Goal: Task Accomplishment & Management: Manage account settings

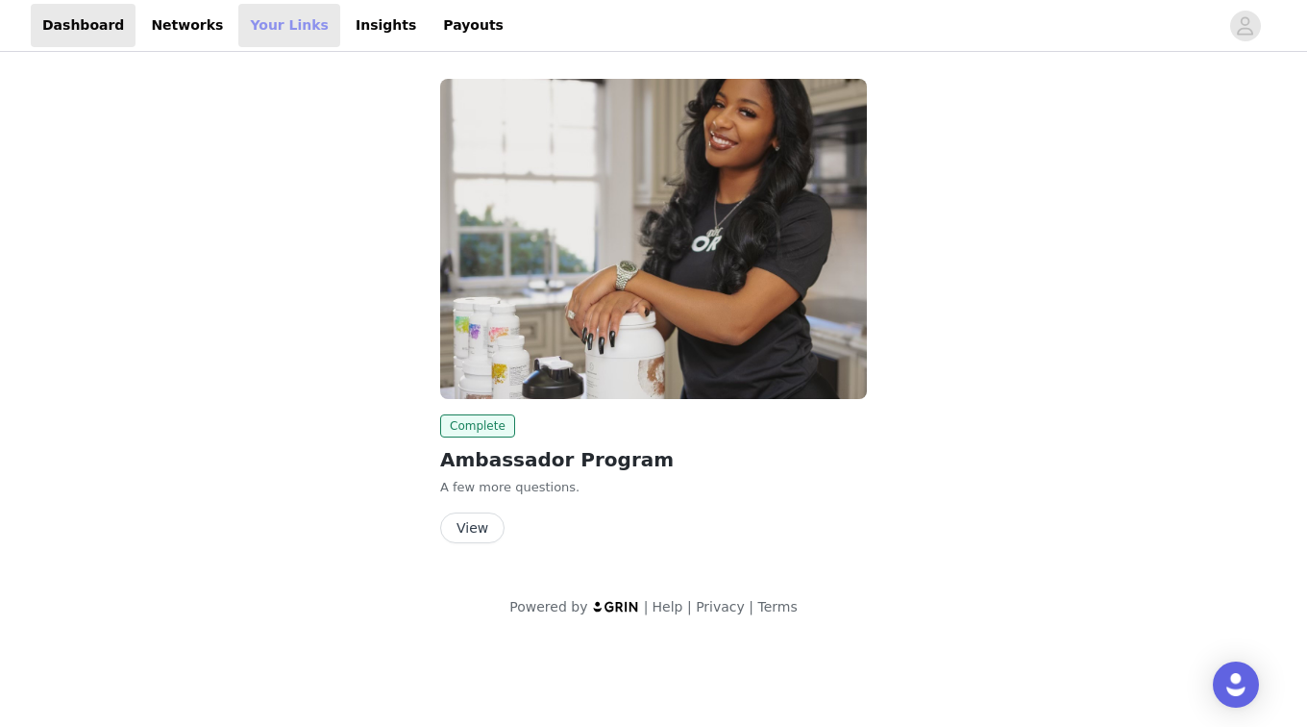
click at [245, 25] on link "Your Links" at bounding box center [289, 25] width 102 height 43
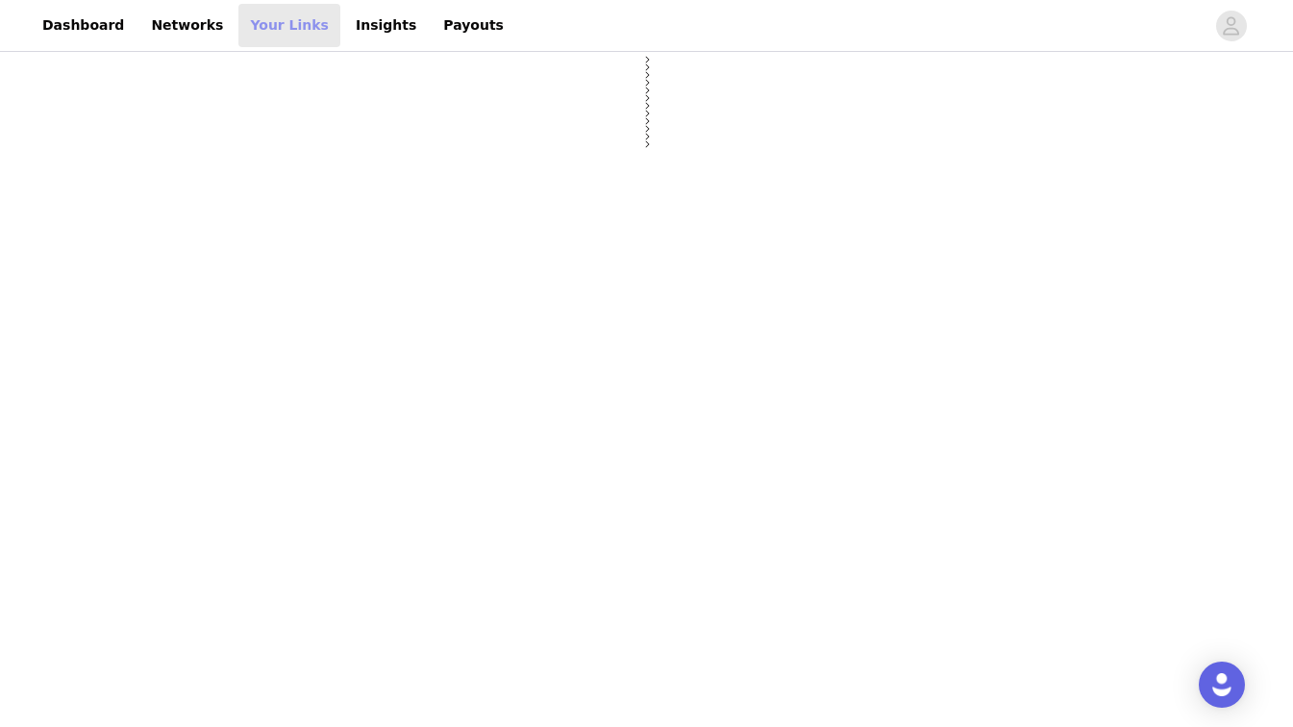
select select "12"
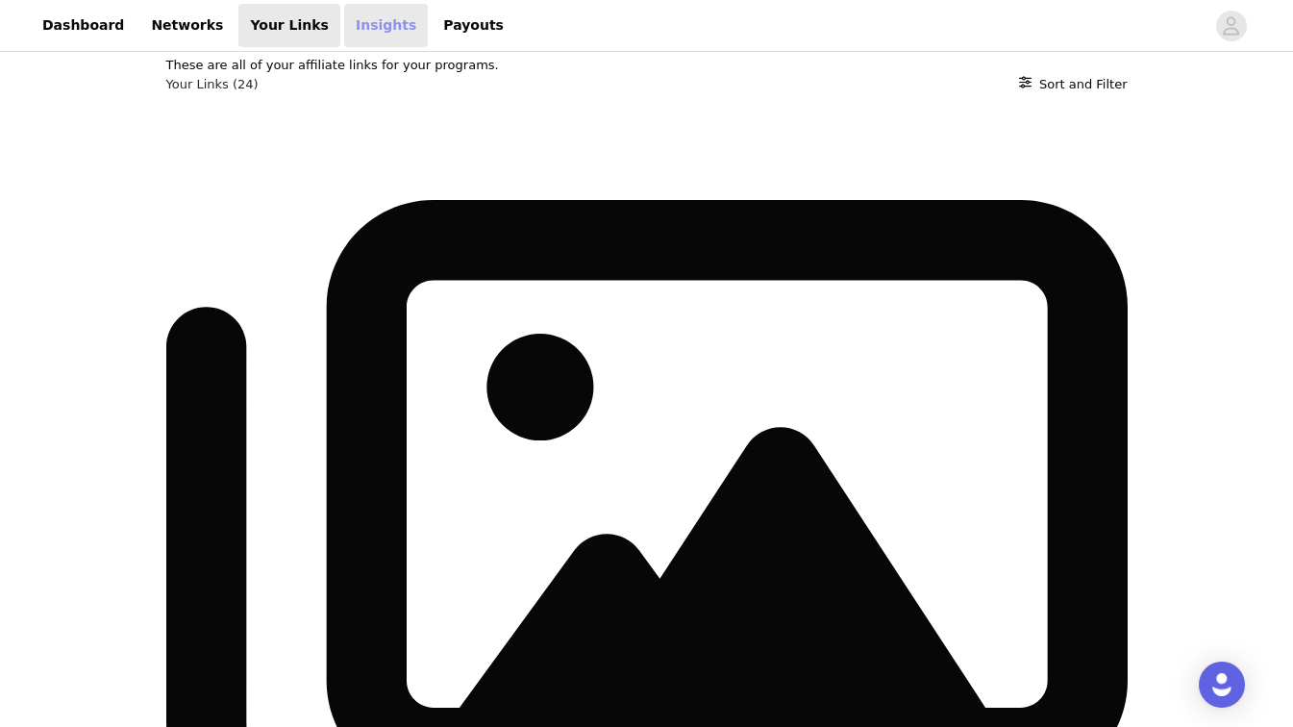
click at [344, 18] on link "Insights" at bounding box center [386, 25] width 84 height 43
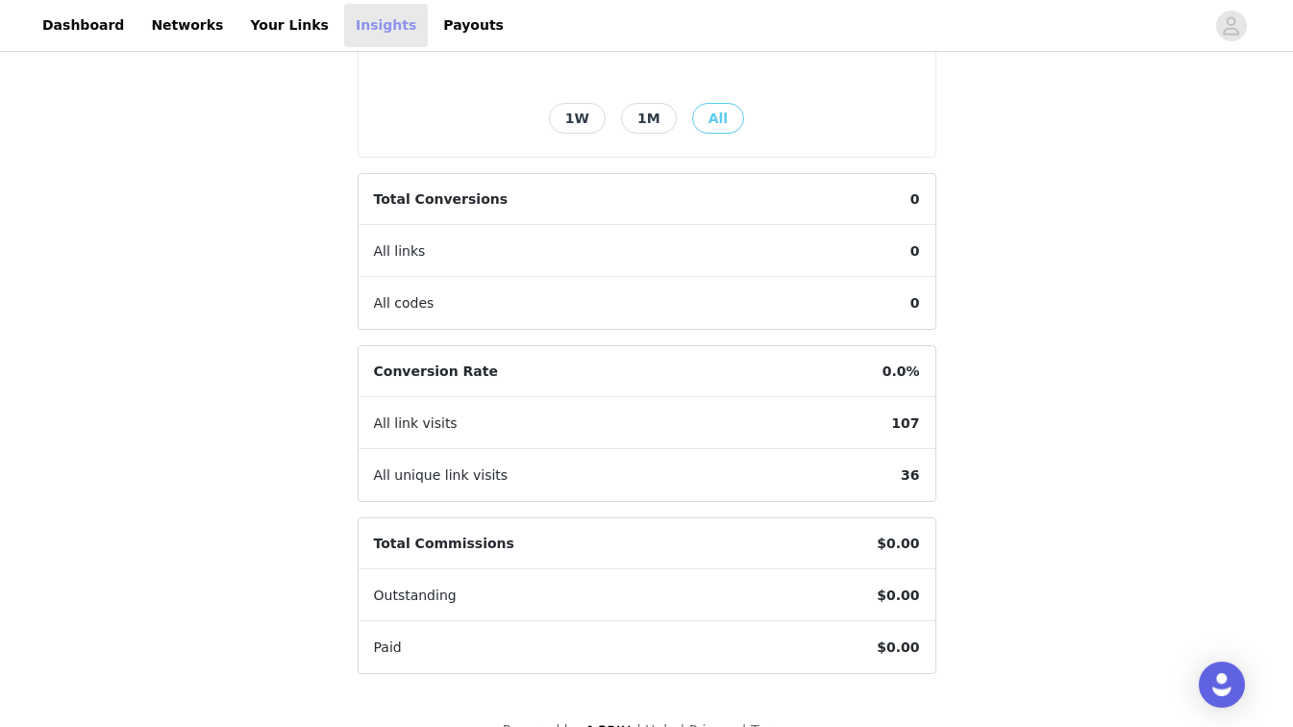
scroll to position [484, 0]
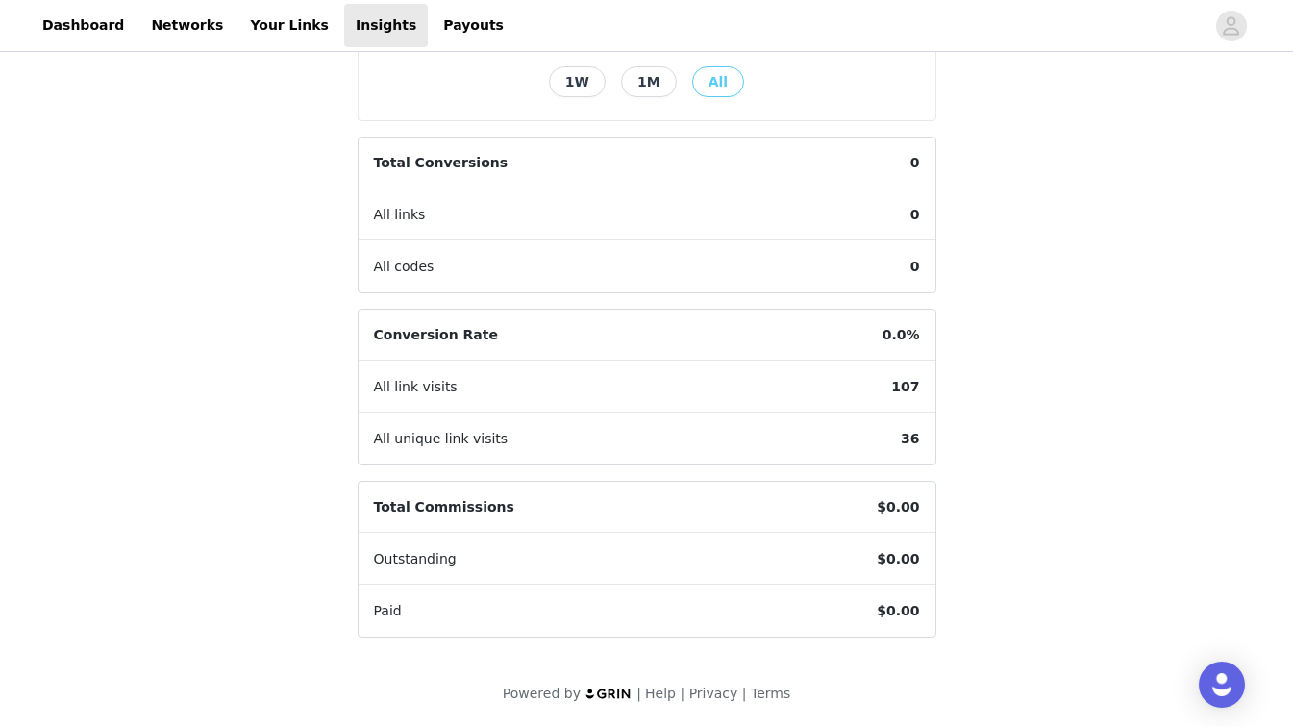
click at [586, 75] on button "1W" at bounding box center [577, 81] width 57 height 31
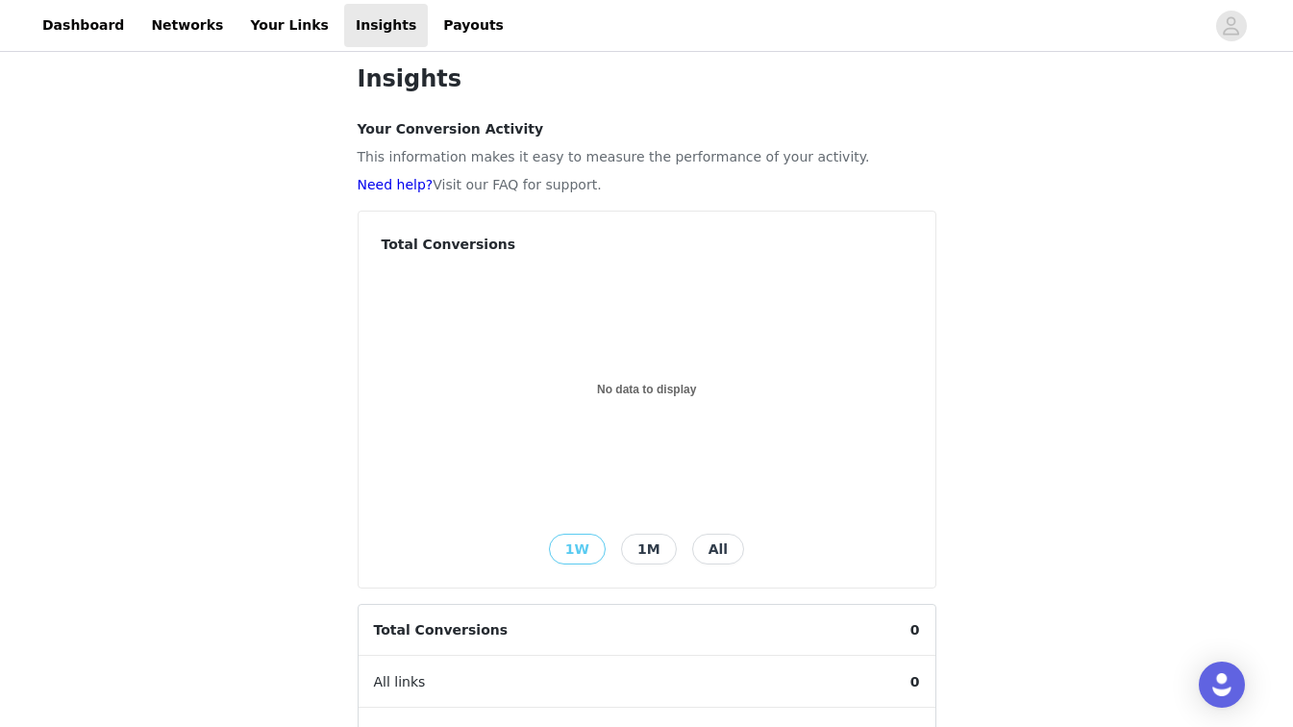
scroll to position [4, 0]
